Goal: Complete application form: Complete application form

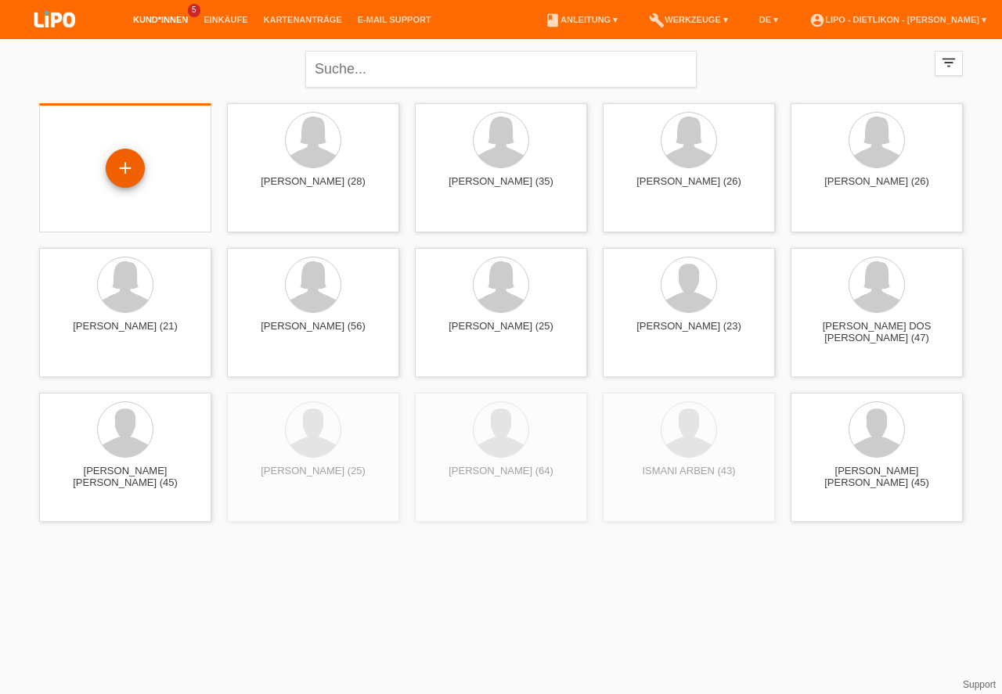
click at [129, 175] on div "+" at bounding box center [125, 168] width 38 height 27
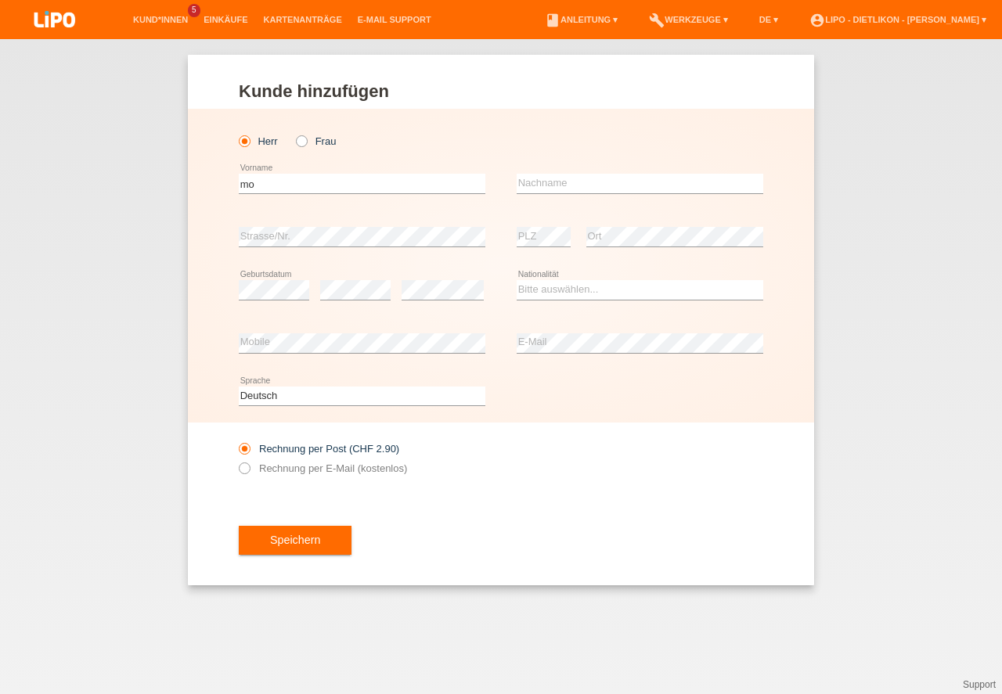
type input "m"
type input "[PERSON_NAME]"
click at [539, 186] on input "text" at bounding box center [640, 184] width 247 height 20
type input "KHAYAT"
click at [540, 404] on div "Deutsch Français Italiano English error Sprache" at bounding box center [501, 396] width 524 height 53
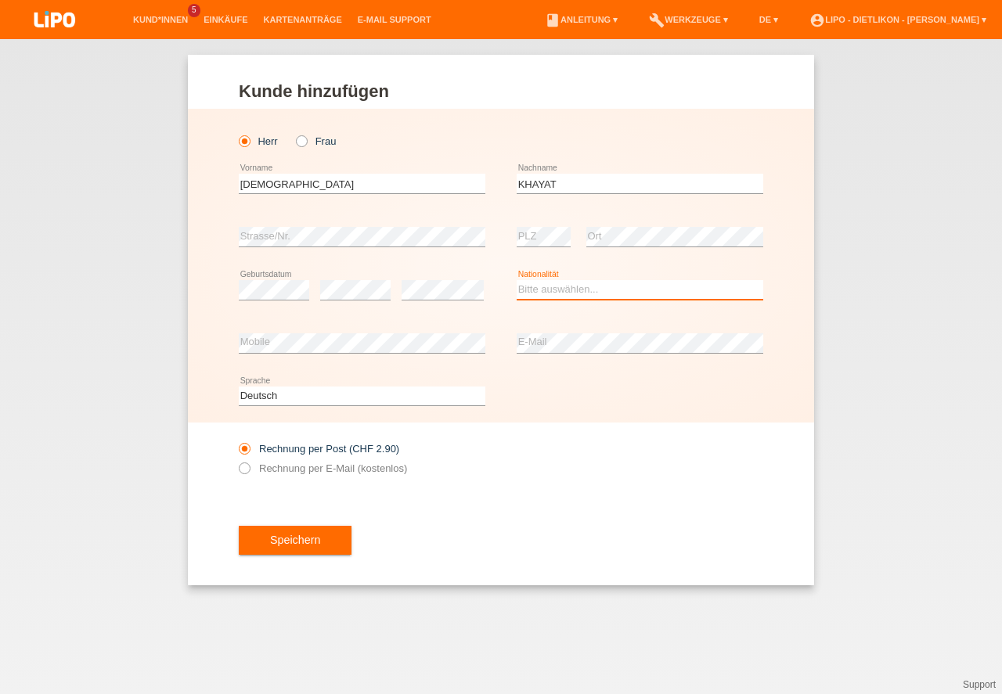
click at [549, 299] on select "Bitte auswählen... Schweiz Deutschland Liechtenstein Österreich ------------ Af…" at bounding box center [640, 289] width 247 height 19
select select "IQ"
click at [0, 0] on option "Irak" at bounding box center [0, 0] width 0 height 0
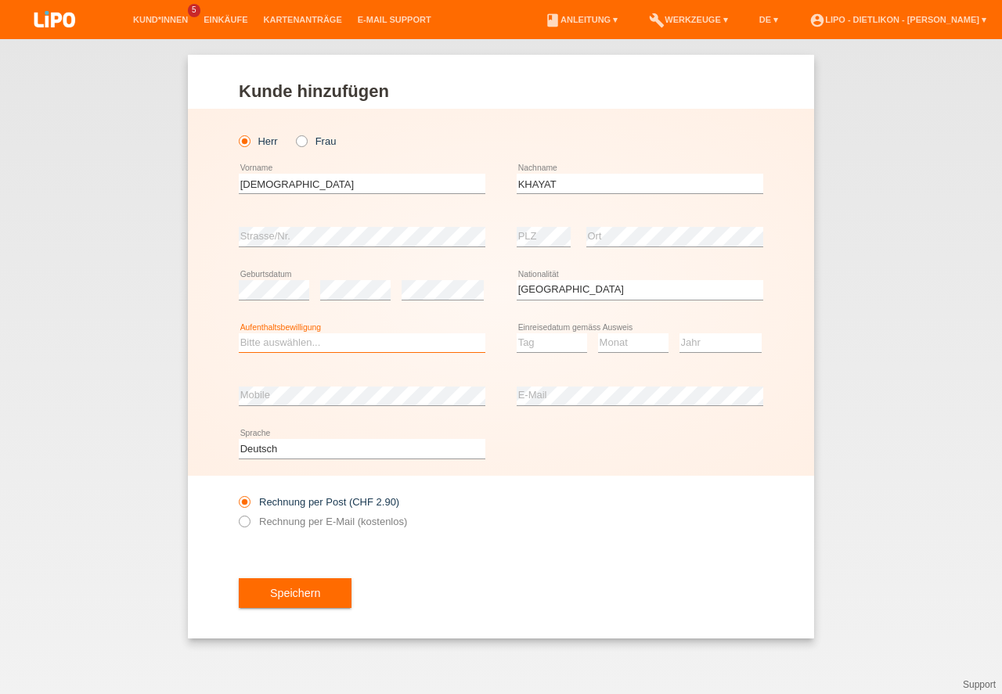
click at [284, 346] on select "Bitte auswählen... C B B - Flüchtlingsstatus Andere" at bounding box center [362, 342] width 247 height 19
select select "B"
click at [0, 0] on option "B" at bounding box center [0, 0] width 0 height 0
click at [556, 342] on select "Tag 01 02 03 04 05 06 07 08 09 10 11" at bounding box center [552, 342] width 70 height 19
select select "23"
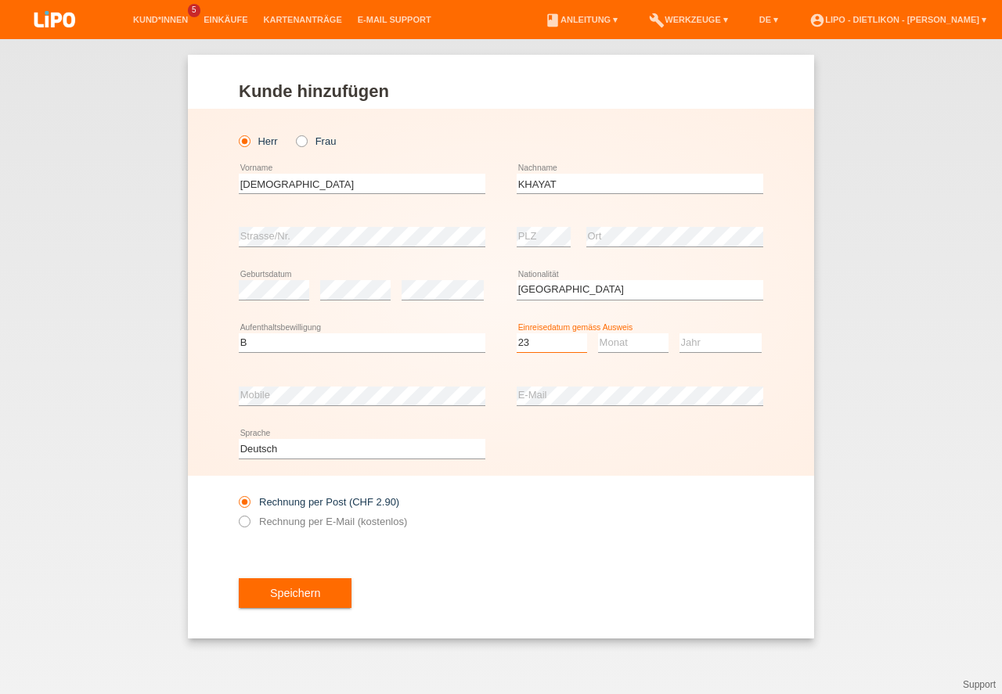
click at [0, 0] on option "23" at bounding box center [0, 0] width 0 height 0
click at [613, 351] on select "Monat 01 02 03 04 05 06 07 08 09 10 11" at bounding box center [633, 342] width 70 height 19
select select "09"
click at [0, 0] on option "09" at bounding box center [0, 0] width 0 height 0
click at [700, 337] on select "Jahr 2025 2024 2023 2022 2021 2020 2019 2018 2017 2016 2015 2014 2013 2012 2011…" at bounding box center [720, 342] width 82 height 19
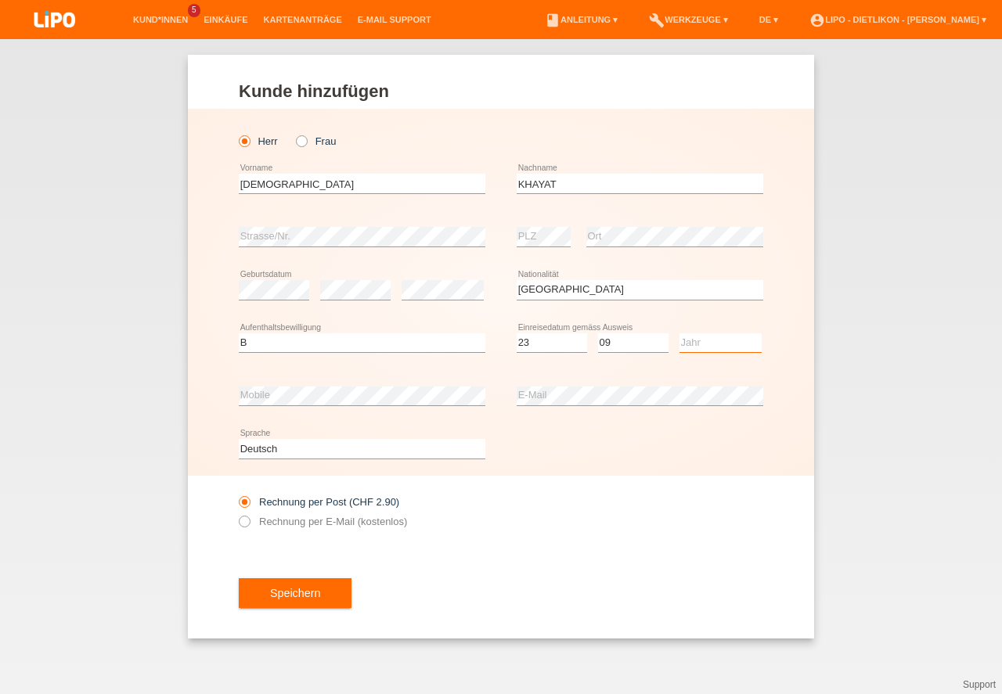
select select "2015"
click at [0, 0] on option "2015" at bounding box center [0, 0] width 0 height 0
click at [236, 513] on icon at bounding box center [236, 513] width 0 height 0
click at [247, 521] on input "Rechnung per E-Mail (kostenlos)" at bounding box center [244, 526] width 10 height 20
radio input "true"
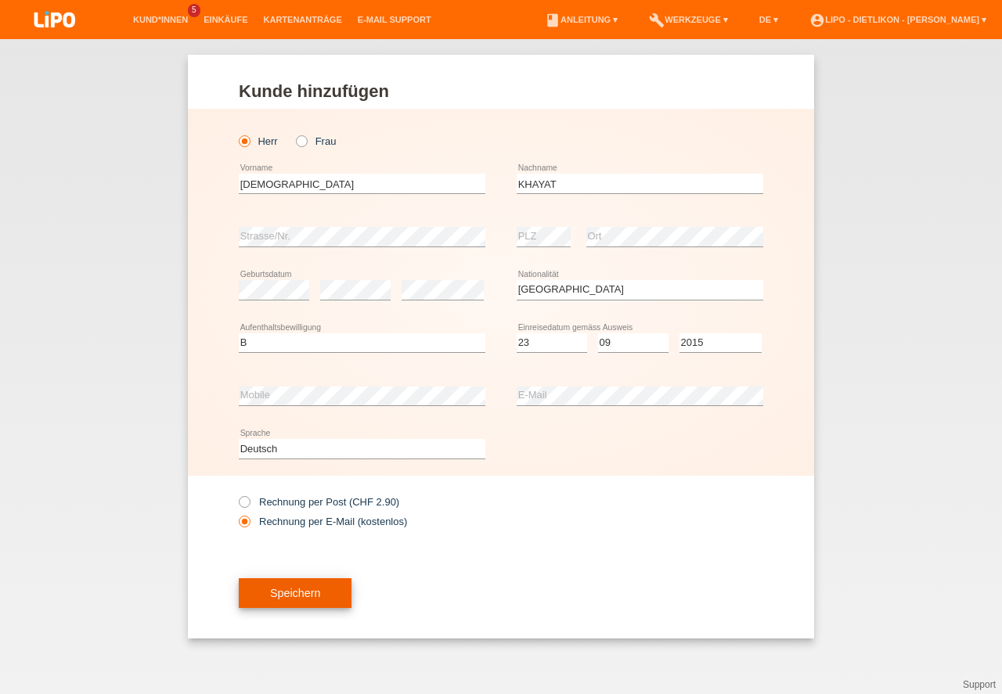
click at [316, 596] on button "Speichern" at bounding box center [295, 593] width 113 height 30
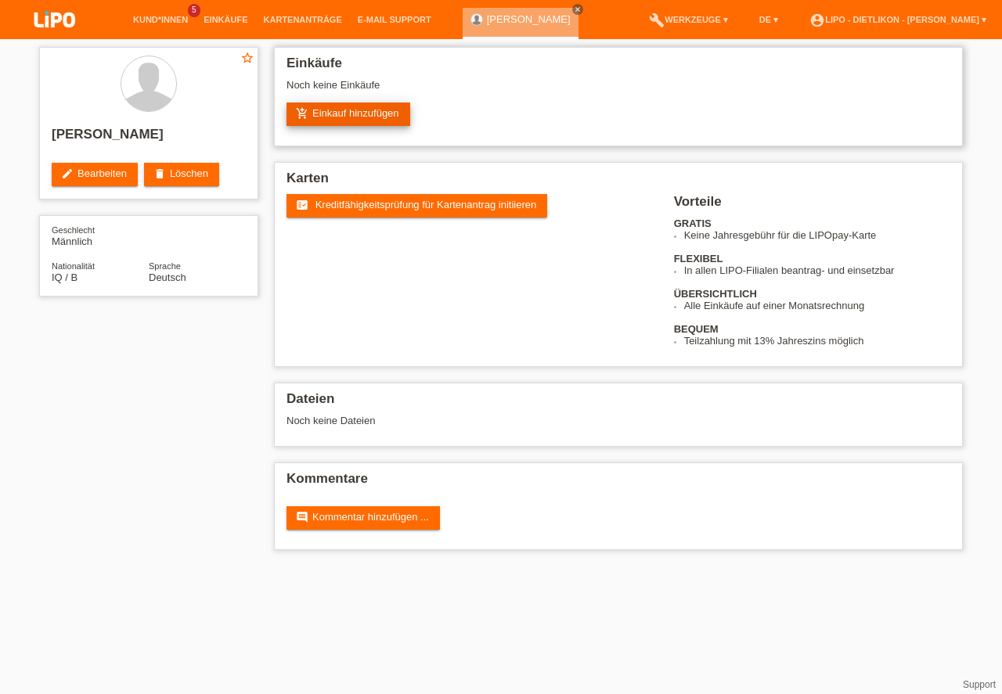
click at [358, 120] on link "add_shopping_cart Einkauf hinzufügen" at bounding box center [348, 114] width 124 height 23
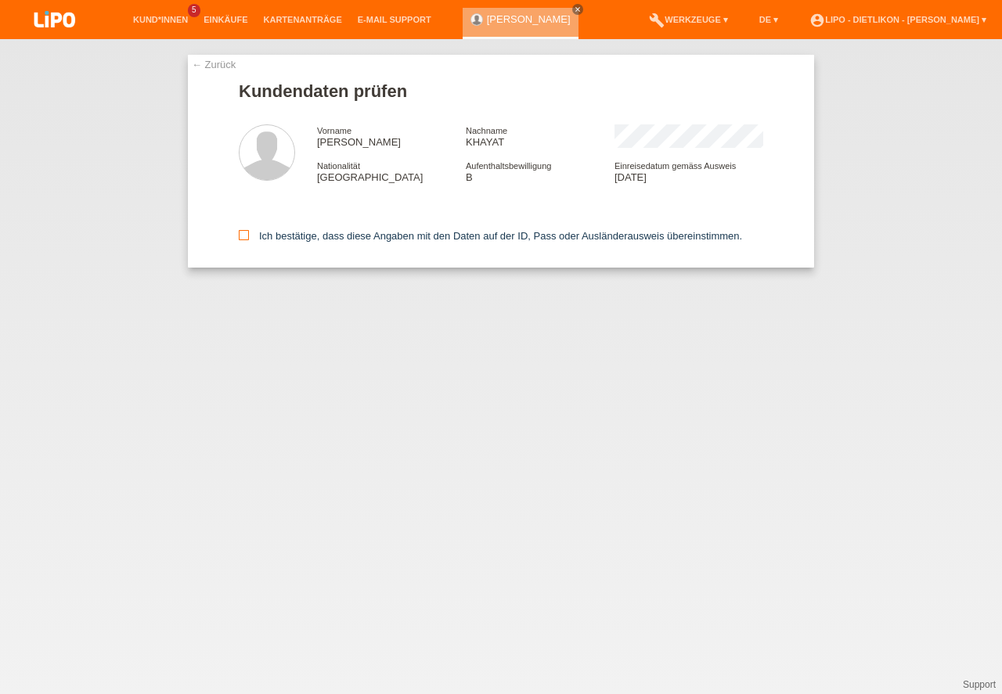
click at [248, 239] on icon at bounding box center [244, 235] width 10 height 10
click at [248, 239] on input "Ich bestätige, dass diese Angaben mit den Daten auf der ID, Pass oder Ausländer…" at bounding box center [244, 235] width 10 height 10
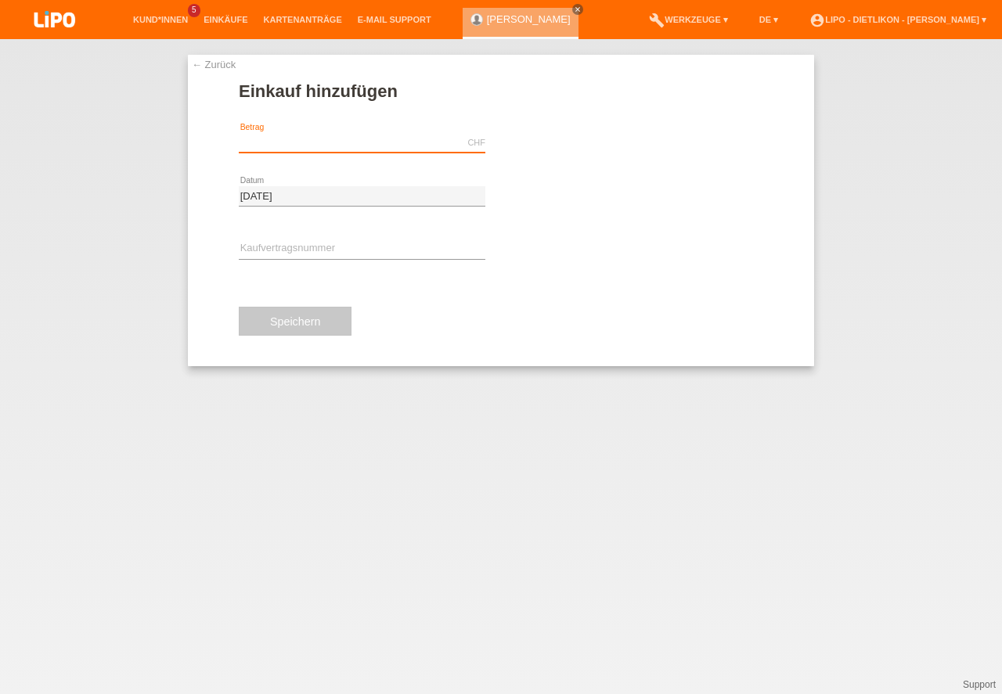
click at [251, 142] on input "text" at bounding box center [362, 143] width 247 height 20
type input "x"
type input "n"
type input "3"
type input "1923.75"
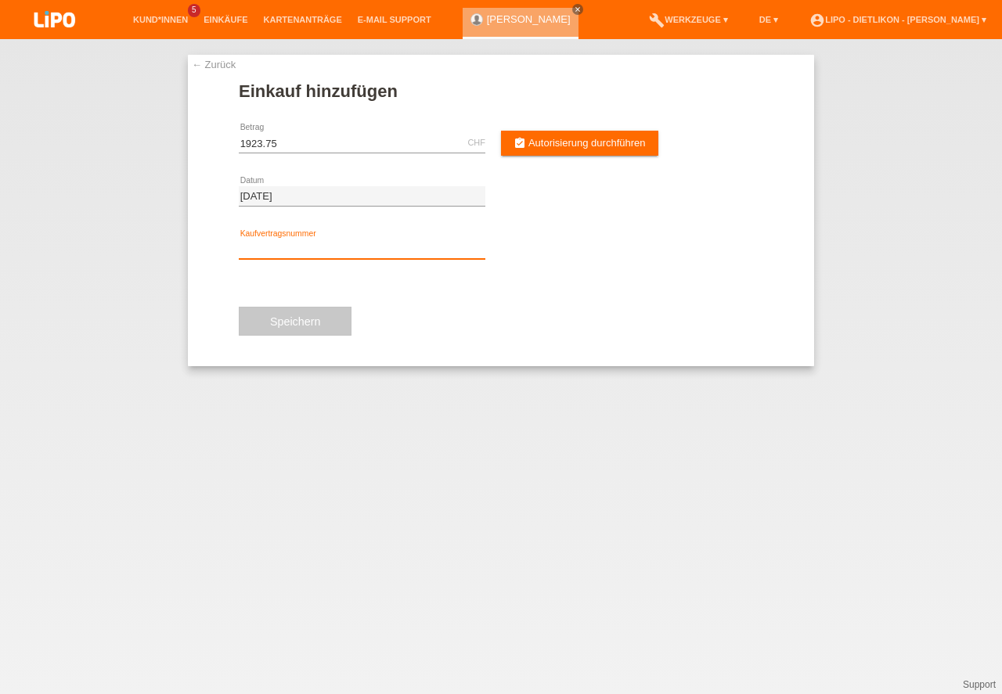
click at [269, 250] on input "text" at bounding box center [362, 250] width 247 height 20
type input "x"
type input "XN3RTJ"
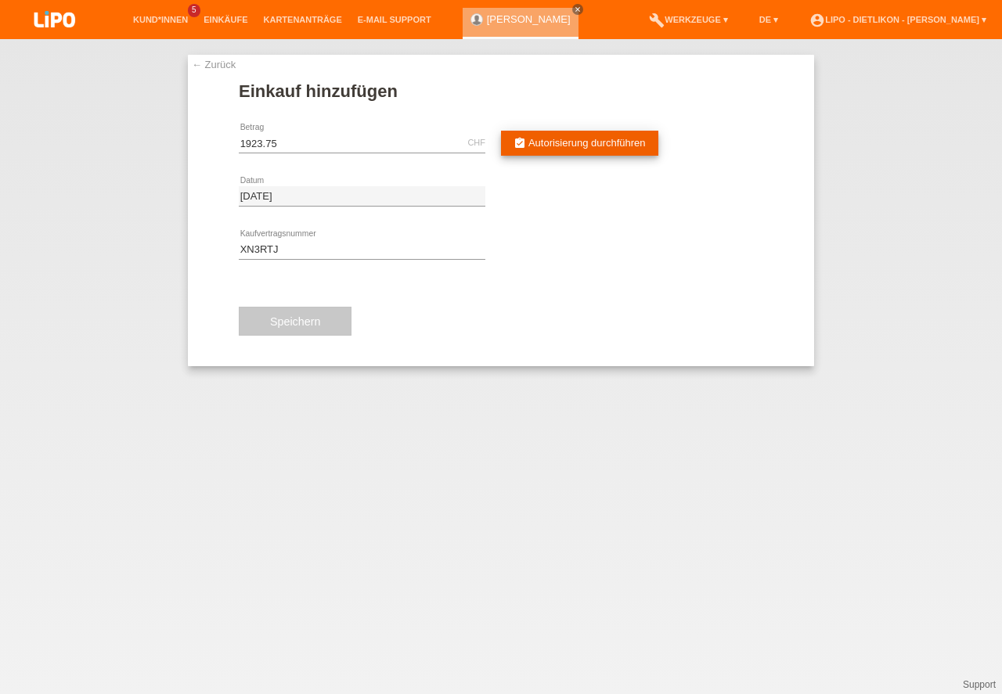
click at [519, 144] on icon "assignment_turned_in" at bounding box center [519, 143] width 13 height 13
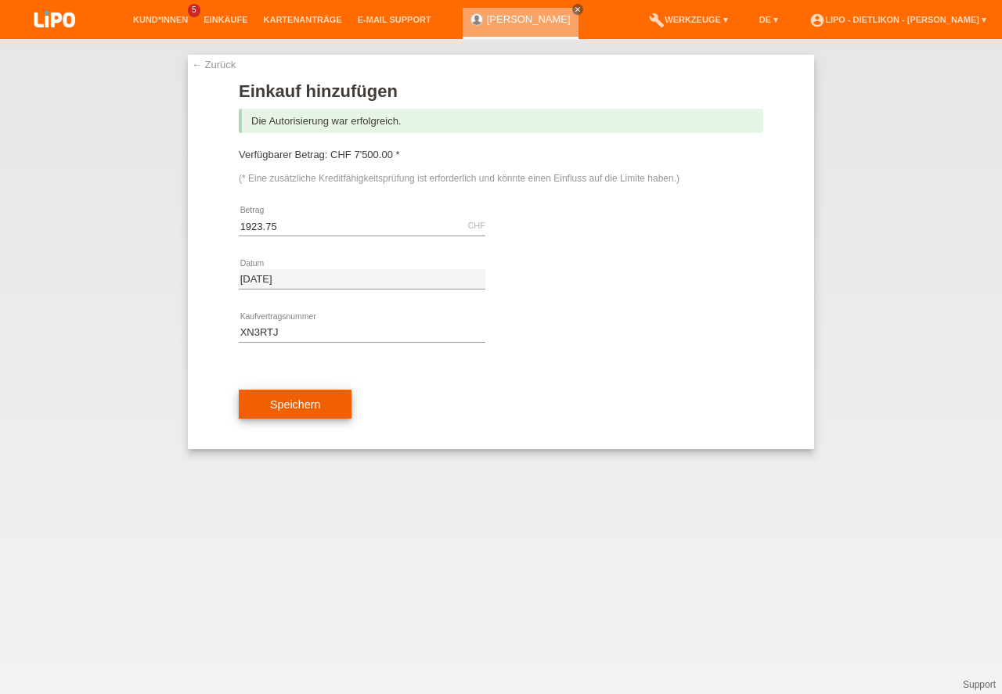
click at [266, 399] on button "Speichern" at bounding box center [295, 405] width 113 height 30
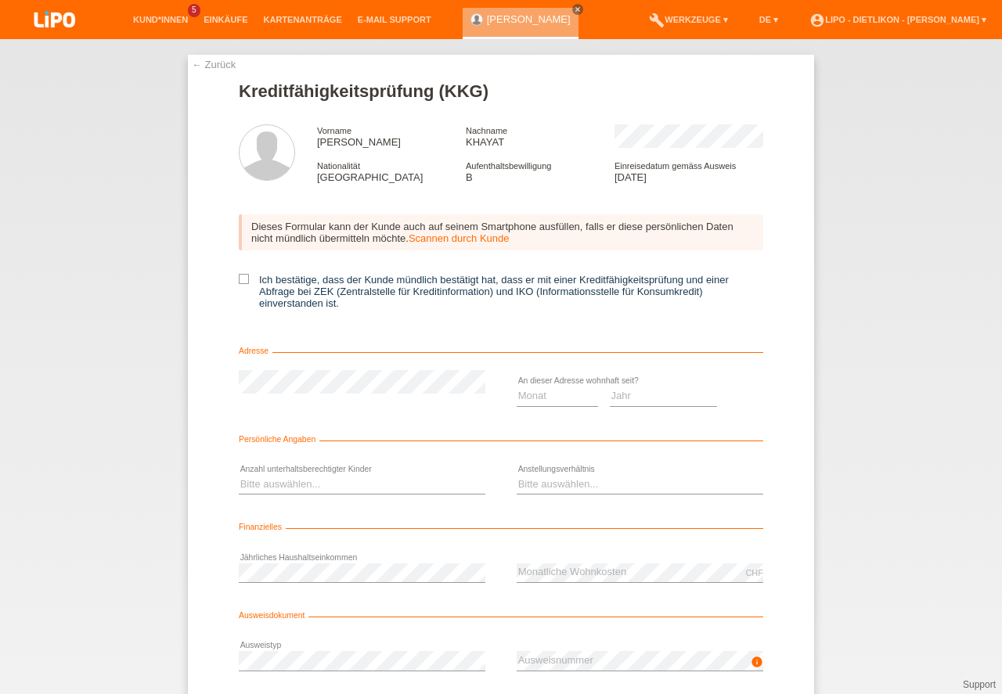
scroll to position [103, 0]
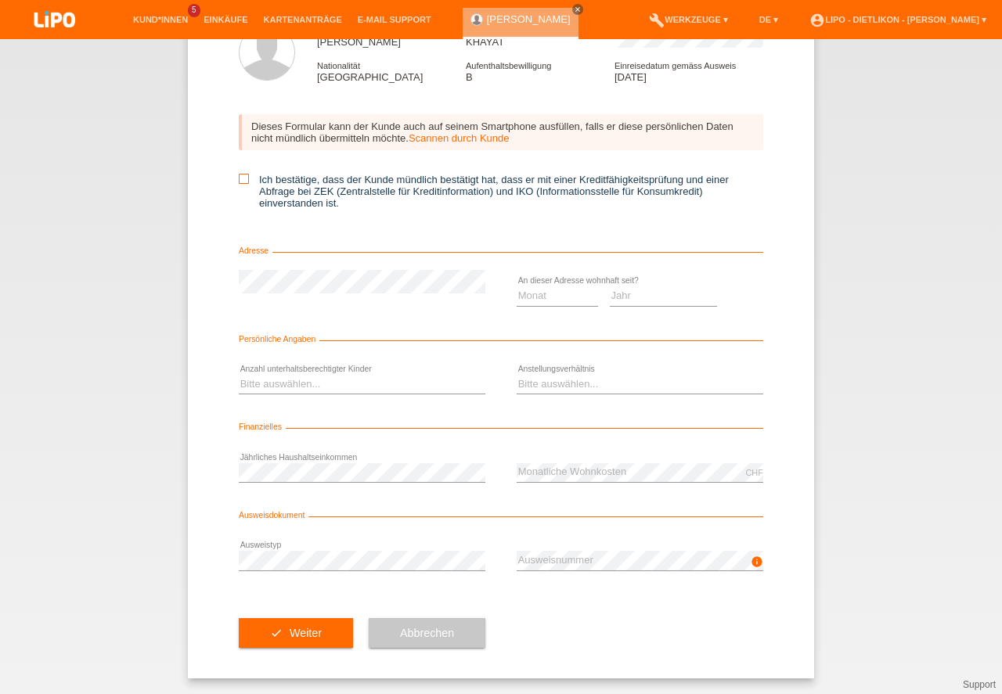
click at [243, 182] on input "Ich bestätige, dass der Kunde mündlich bestätigt hat, dass er mit einer Kreditf…" at bounding box center [244, 179] width 10 height 10
checkbox input "true"
click at [556, 291] on select "Monat 01 02 03 04 05 06 07 08 09 10" at bounding box center [557, 295] width 81 height 19
select select "10"
click at [0, 0] on option "10" at bounding box center [0, 0] width 0 height 0
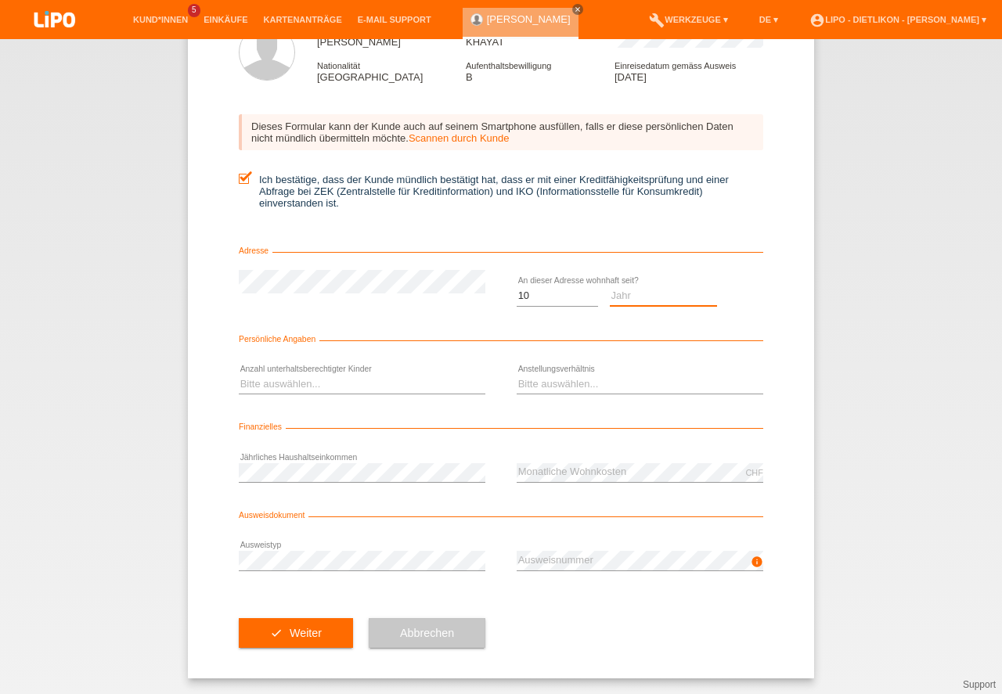
click at [661, 301] on select "Jahr 2025 2024 2023 2022 2021 2020 2019 2018 2017 2016 2015 2014 2013 2012 2011…" at bounding box center [664, 295] width 108 height 19
select select "2021"
click at [0, 0] on option "2021" at bounding box center [0, 0] width 0 height 0
click at [303, 378] on select "Bitte auswählen... 0 1 2 3 4 5 6 7 8 9" at bounding box center [362, 384] width 247 height 19
select select "3"
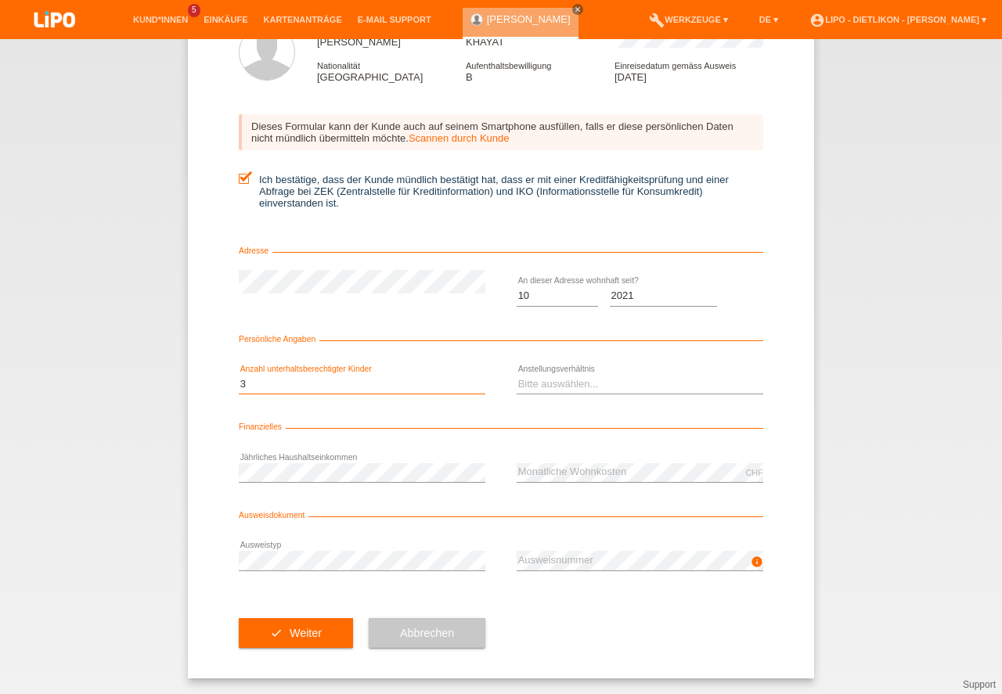
click at [0, 0] on option "3" at bounding box center [0, 0] width 0 height 0
click at [535, 385] on select "Bitte auswählen... Unbefristet Befristet Lehrling/Student Pensioniert Nicht arb…" at bounding box center [640, 384] width 247 height 19
select select "UNLIMITED"
click at [0, 0] on option "Unbefristet" at bounding box center [0, 0] width 0 height 0
click at [292, 625] on button "check Weiter" at bounding box center [296, 633] width 114 height 30
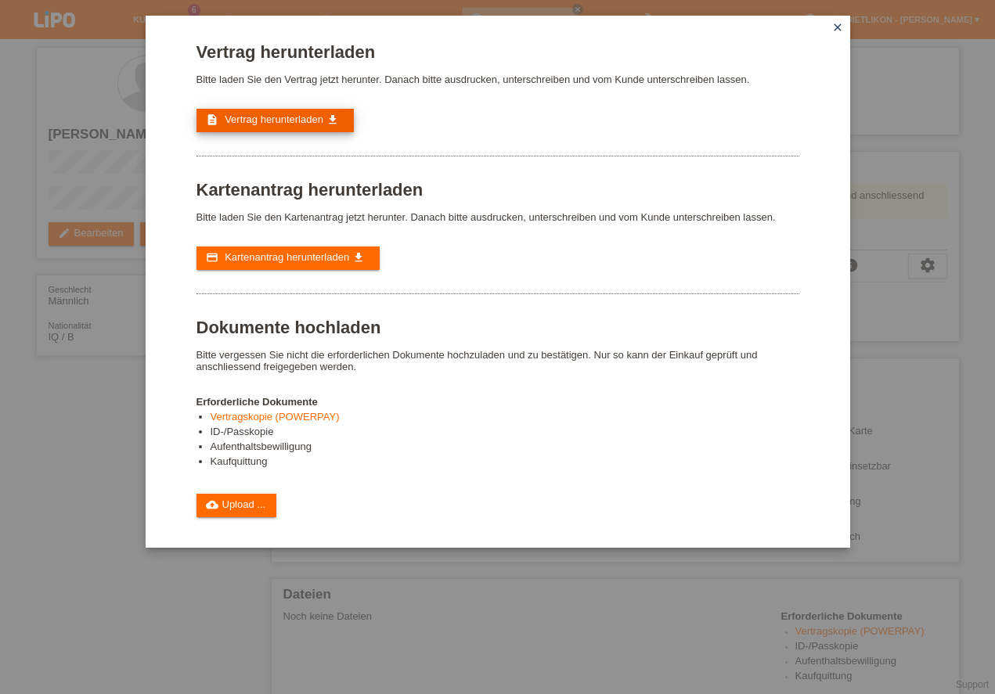
click at [280, 121] on span "Vertrag herunterladen" at bounding box center [274, 119] width 99 height 12
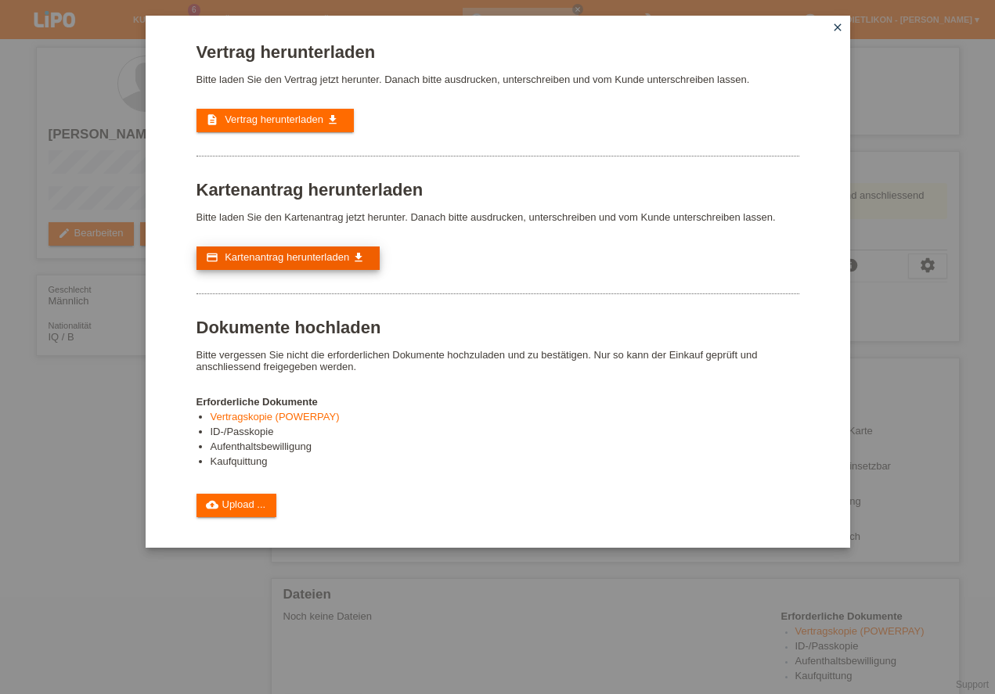
click at [271, 255] on span "Kartenantrag herunterladen" at bounding box center [287, 257] width 124 height 12
click at [897, 3] on div "Vertrag herunterladen Bitte laden Sie den Vertrag jetzt herunter. Danach bitte …" at bounding box center [497, 347] width 995 height 694
click at [967, 420] on div "Vertrag herunterladen Bitte laden Sie den Vertrag jetzt herunter. Danach bitte …" at bounding box center [497, 347] width 995 height 694
click at [840, 28] on icon "close" at bounding box center [837, 27] width 13 height 13
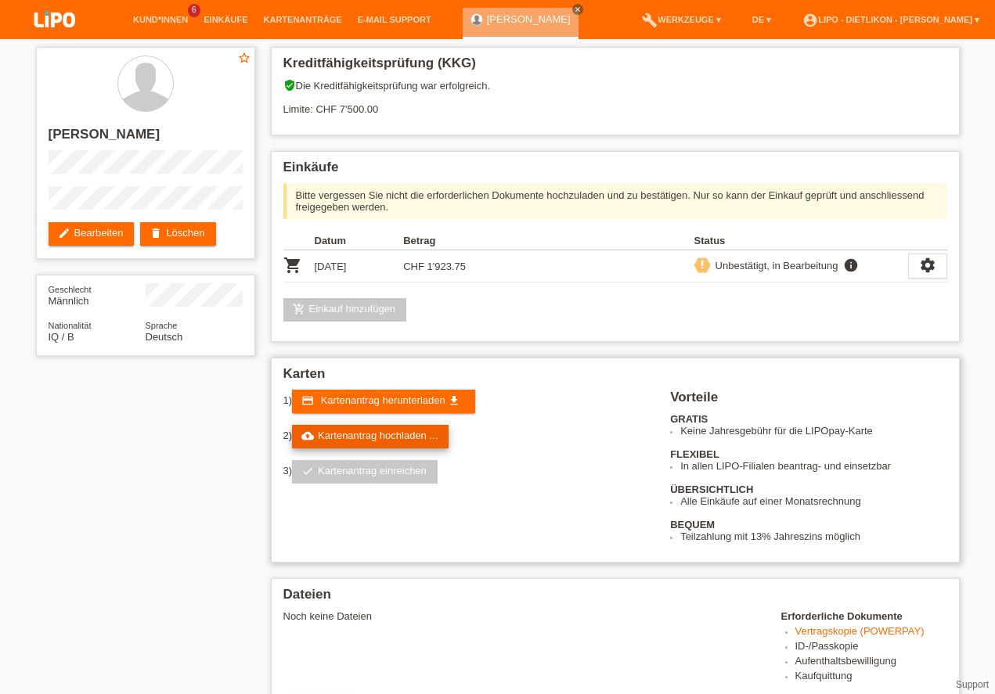
click at [371, 440] on link "cloud_upload Kartenantrag hochladen ..." at bounding box center [370, 436] width 157 height 23
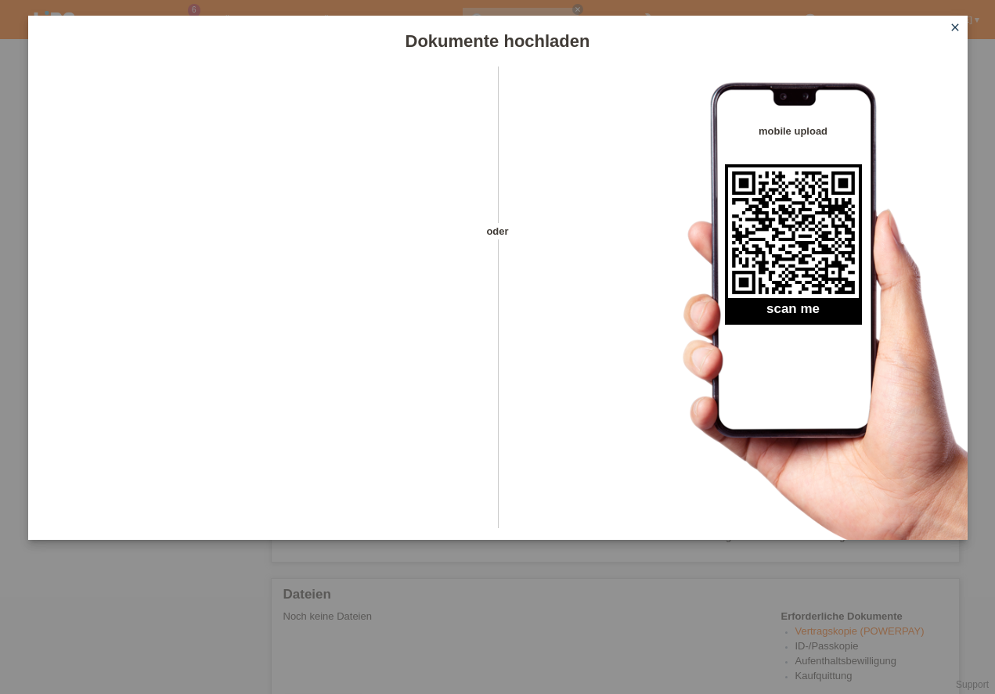
click at [956, 28] on icon "close" at bounding box center [955, 27] width 13 height 13
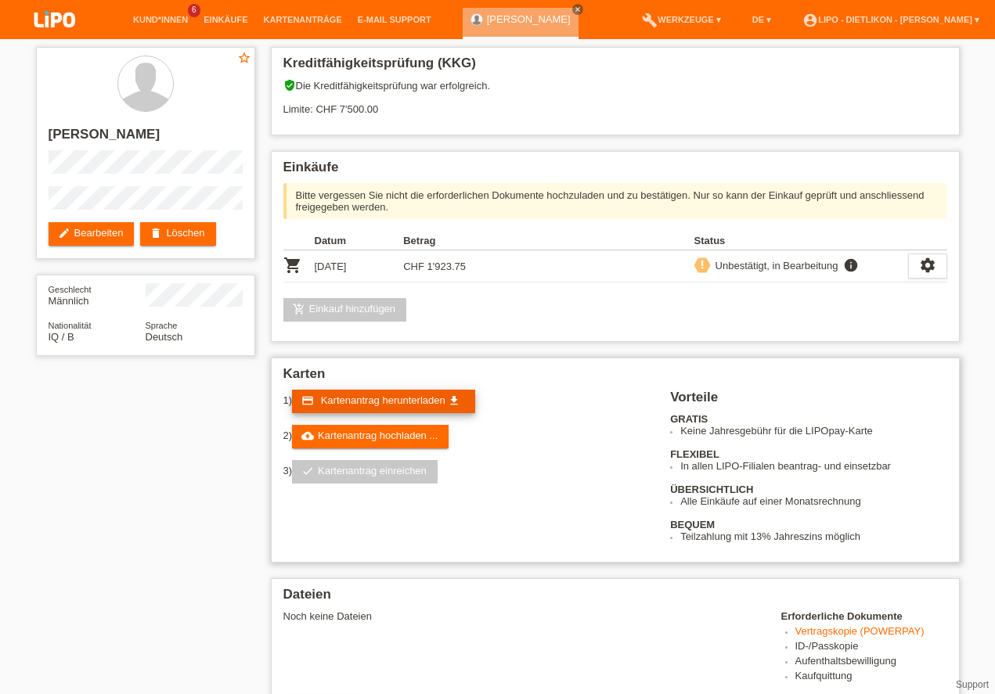
click at [402, 399] on span "Kartenantrag herunterladen" at bounding box center [383, 400] width 124 height 12
click at [593, 294] on div "Einkäufe Bitte vergessen Sie nicht die erforderlichen Dokumente hochzuladen und…" at bounding box center [615, 246] width 689 height 191
click at [358, 402] on span "Kartenantrag herunterladen" at bounding box center [383, 400] width 124 height 12
